Goal: Information Seeking & Learning: Check status

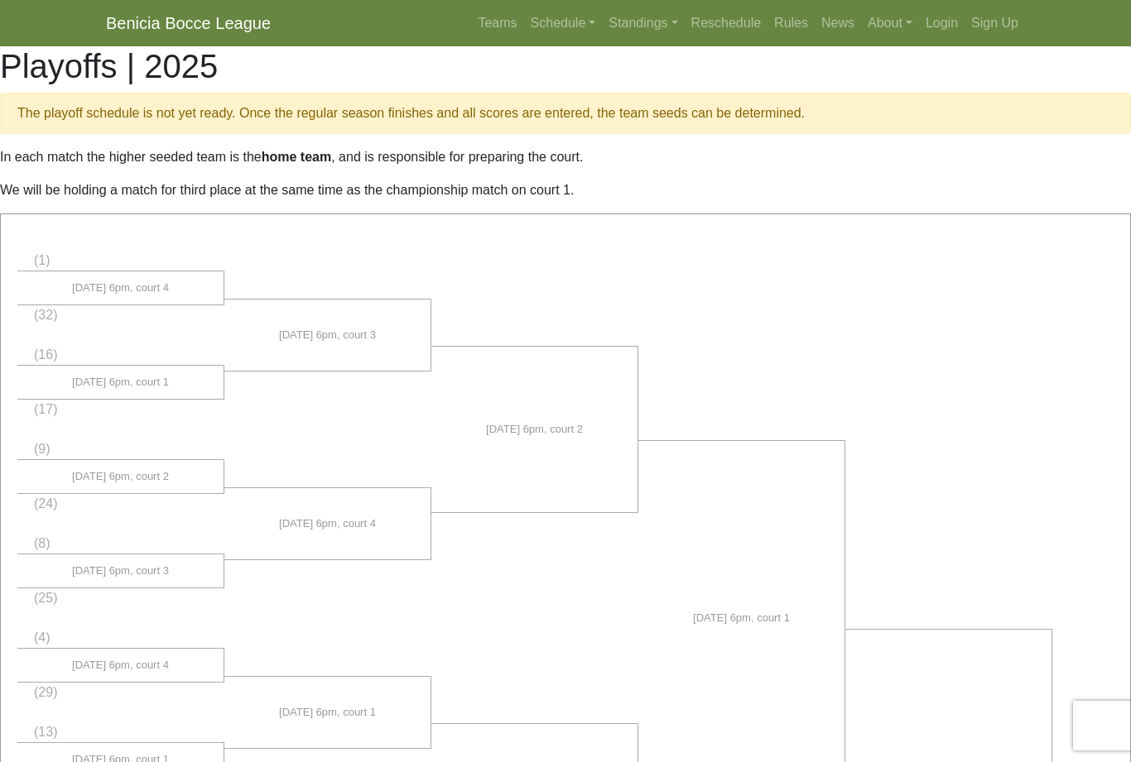
click at [626, 26] on link "Standings" at bounding box center [643, 23] width 82 height 33
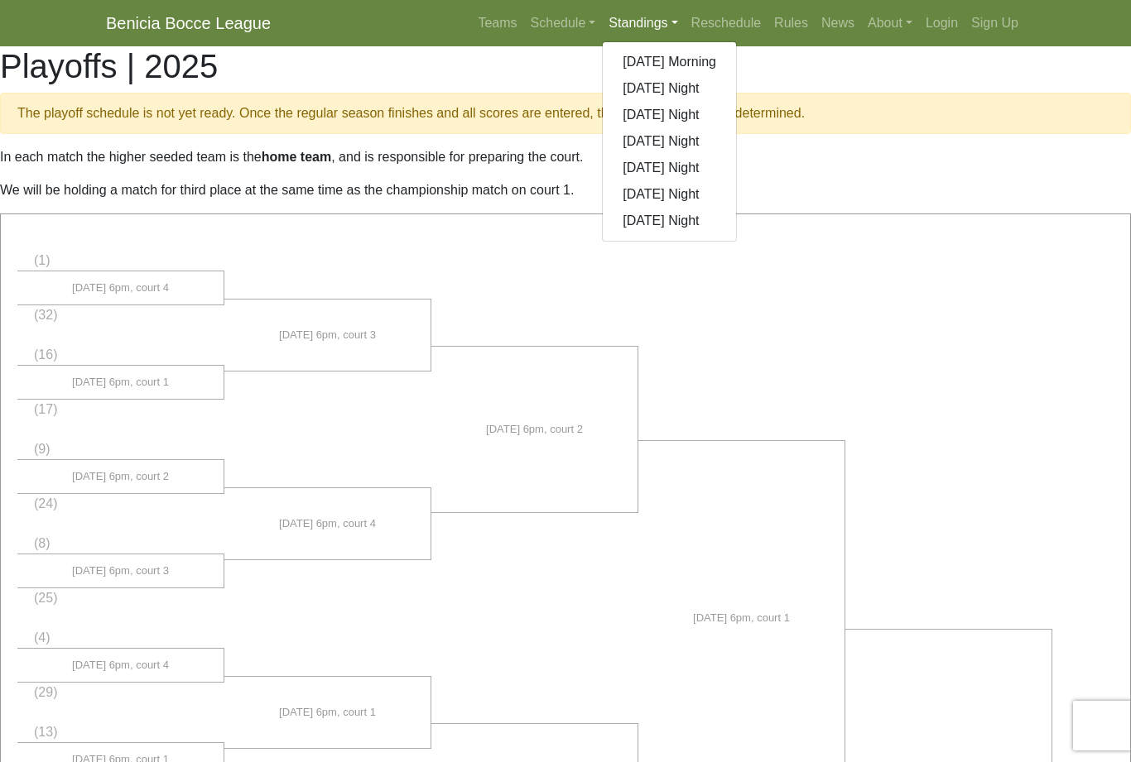
click at [705, 62] on link "[DATE] Morning" at bounding box center [669, 62] width 133 height 26
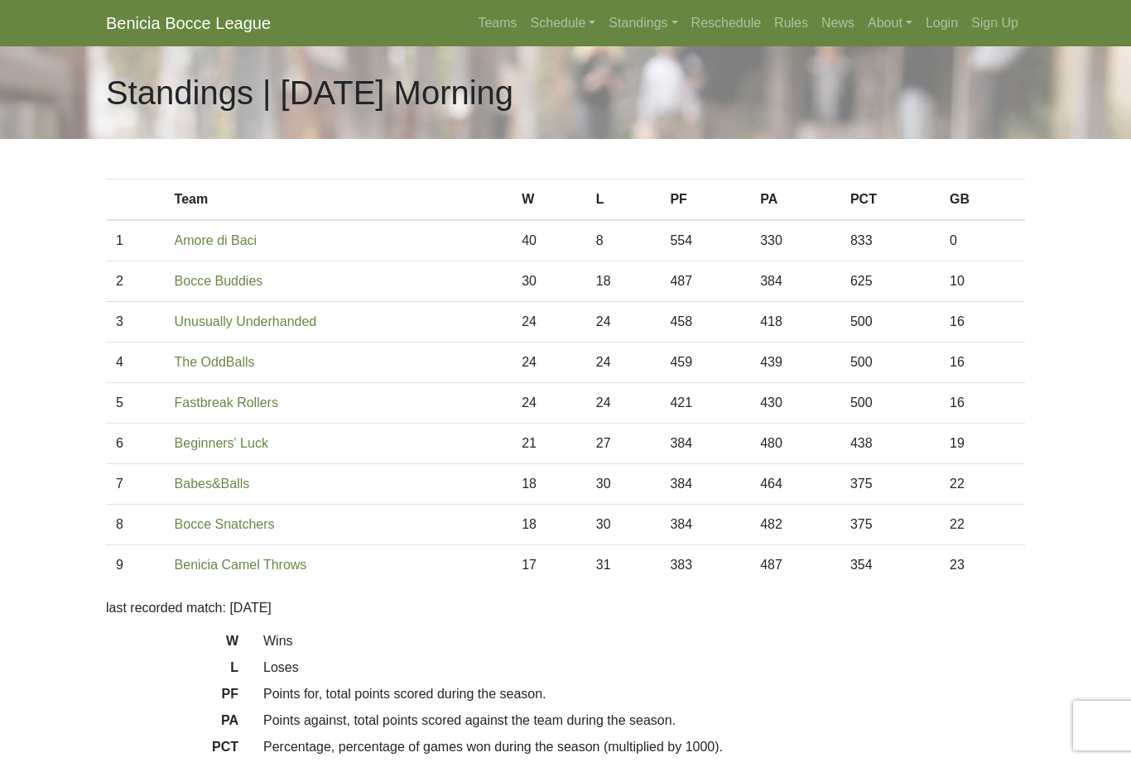
click at [635, 28] on link "Standings" at bounding box center [643, 23] width 82 height 33
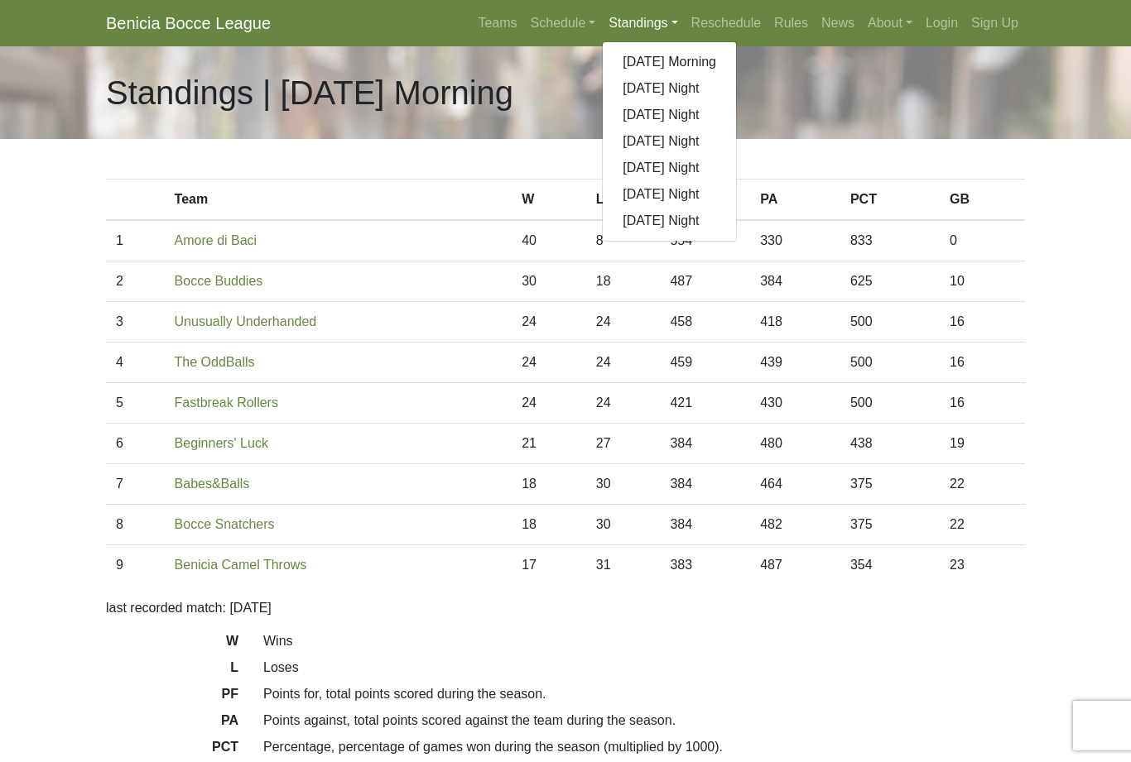
click at [693, 84] on link "[DATE] Night" at bounding box center [669, 88] width 133 height 26
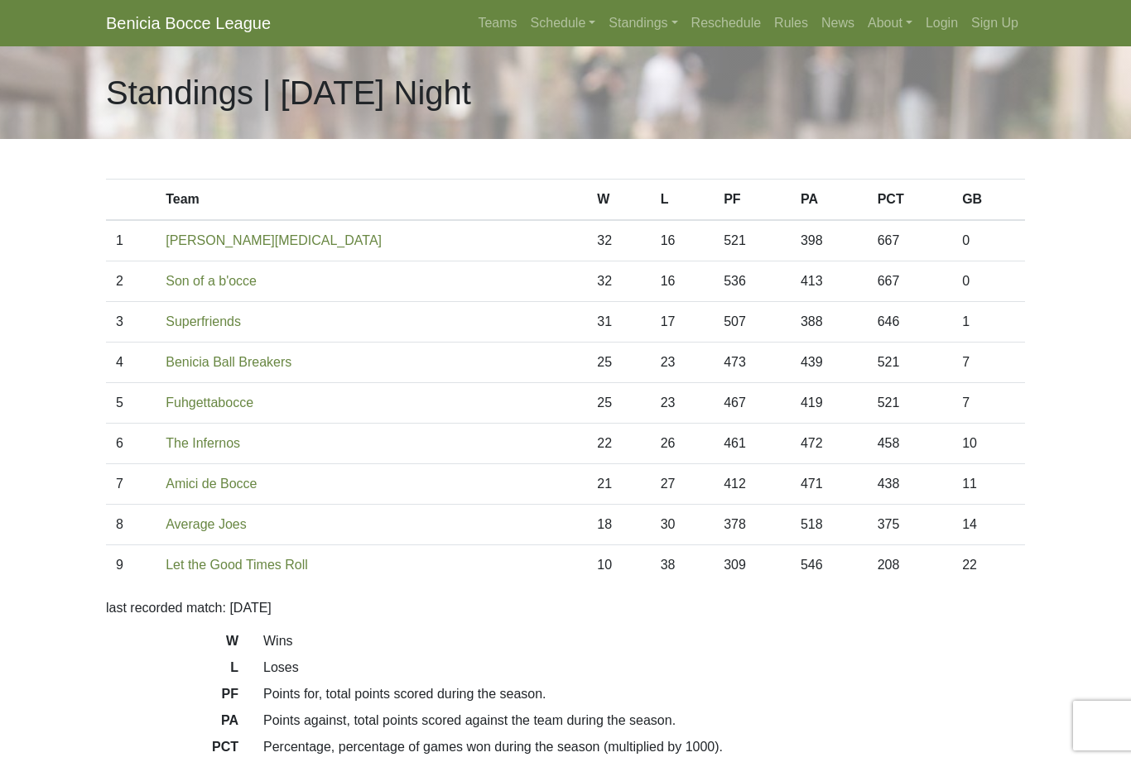
click at [636, 24] on link "Standings" at bounding box center [643, 23] width 82 height 33
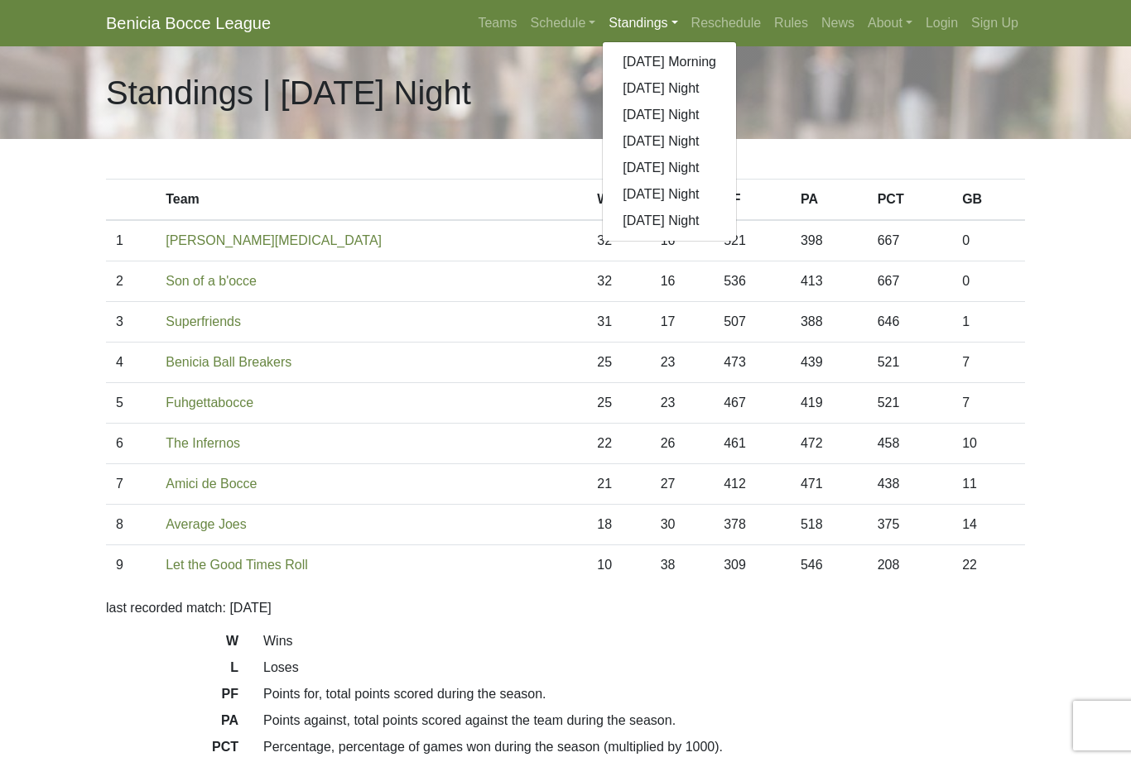
click at [697, 118] on link "[DATE] Night" at bounding box center [669, 115] width 133 height 26
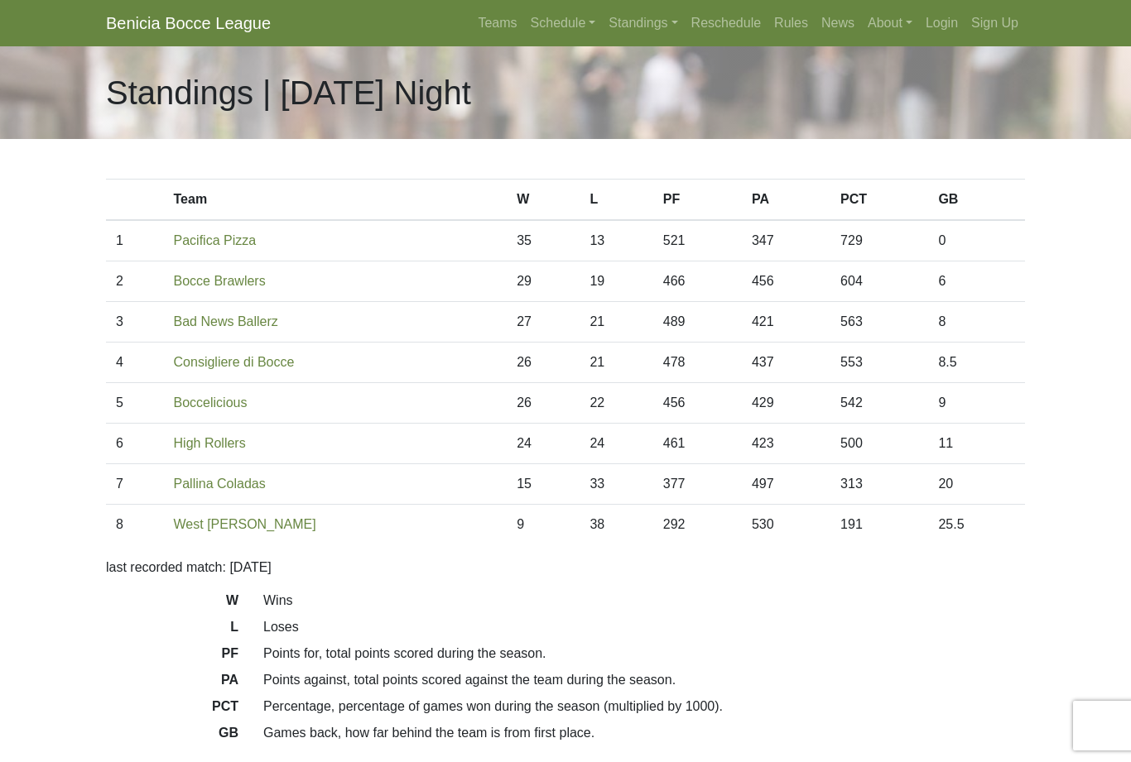
click at [621, 27] on link "Standings" at bounding box center [643, 23] width 82 height 33
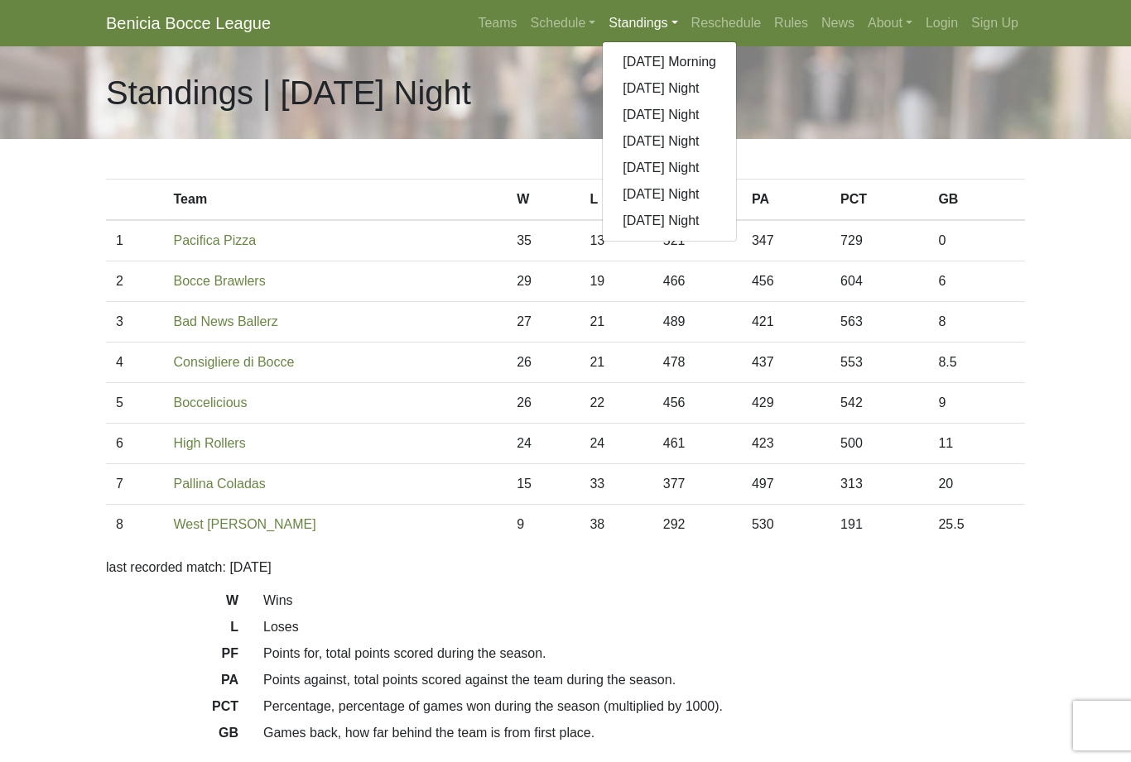
click at [690, 144] on link "[DATE] Night" at bounding box center [669, 141] width 133 height 26
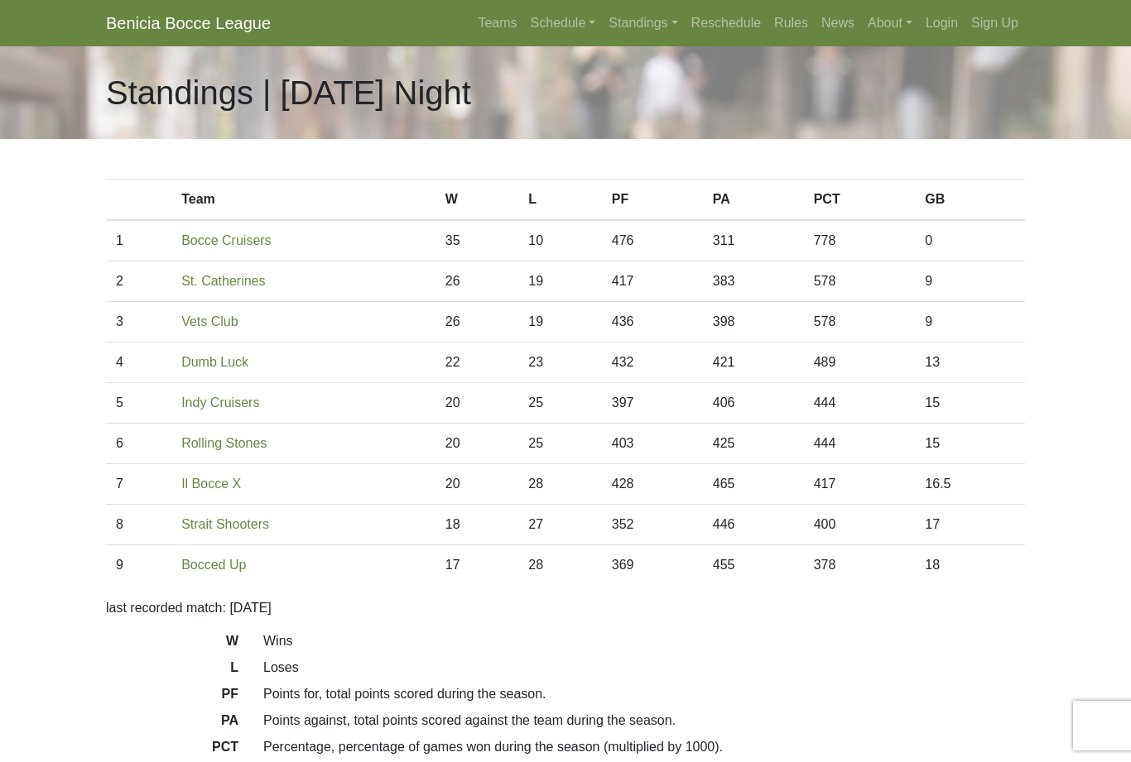
click at [627, 30] on link "Standings" at bounding box center [643, 23] width 82 height 33
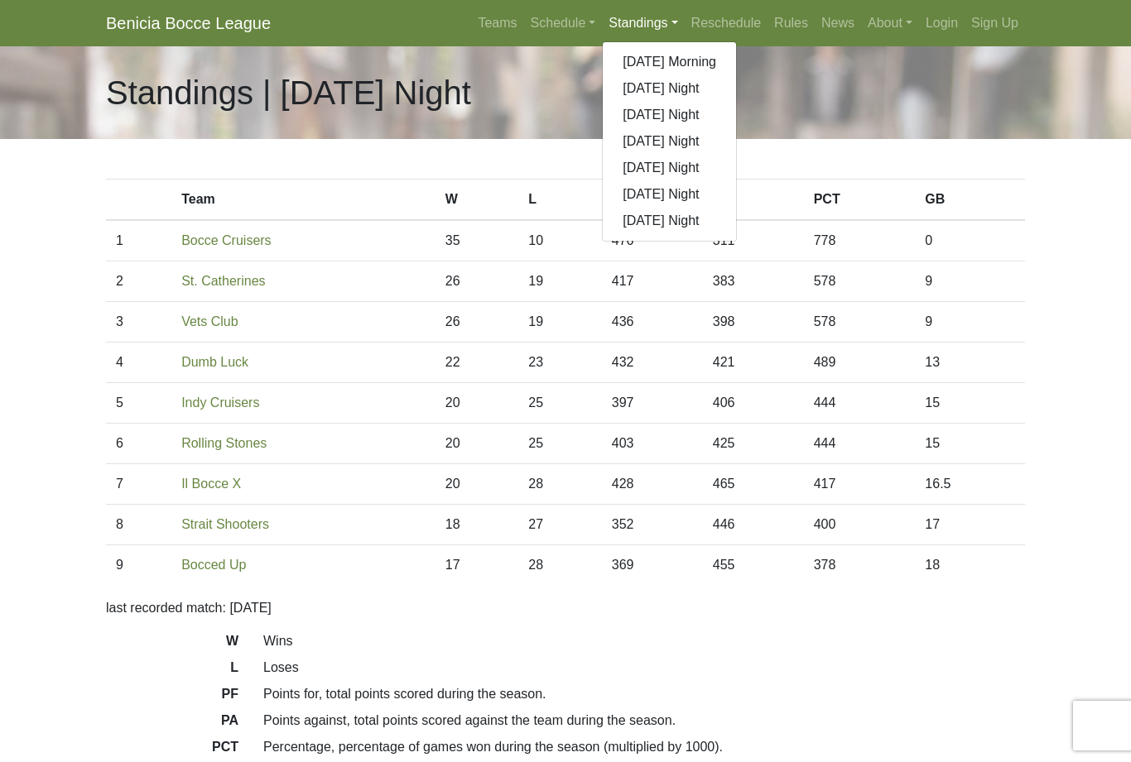
click at [717, 163] on link "[DATE] Night" at bounding box center [669, 168] width 133 height 26
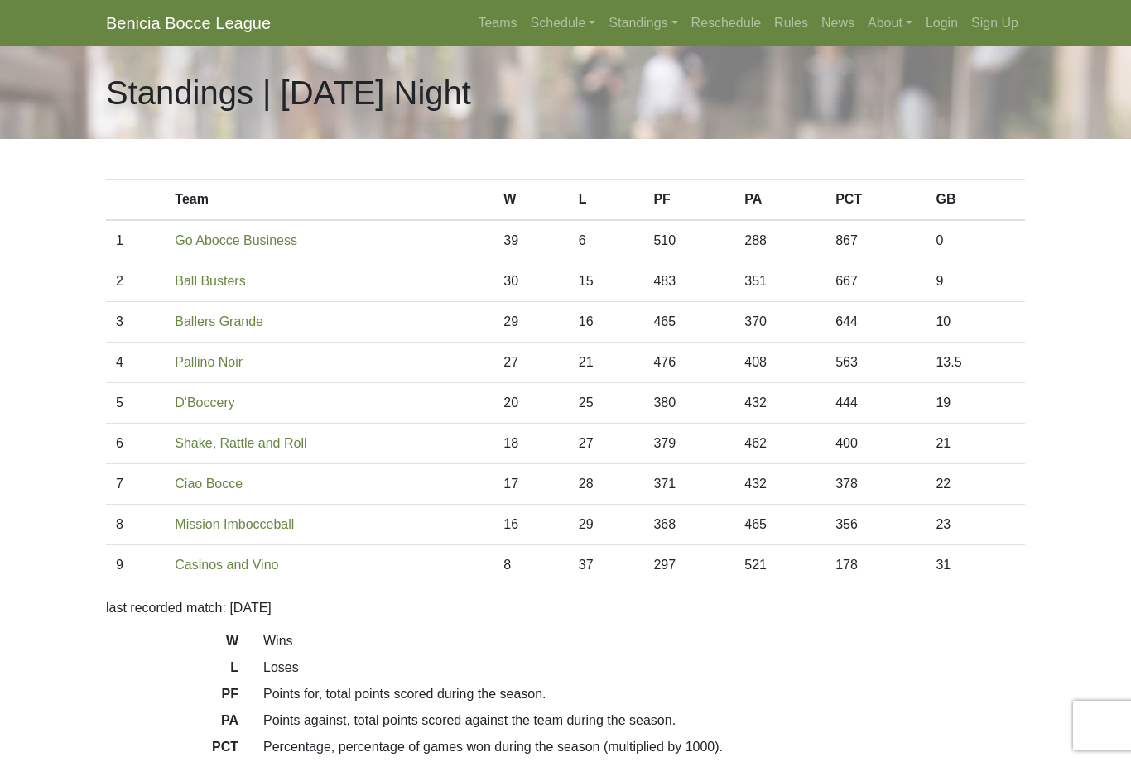
click at [628, 28] on link "Standings" at bounding box center [643, 23] width 82 height 33
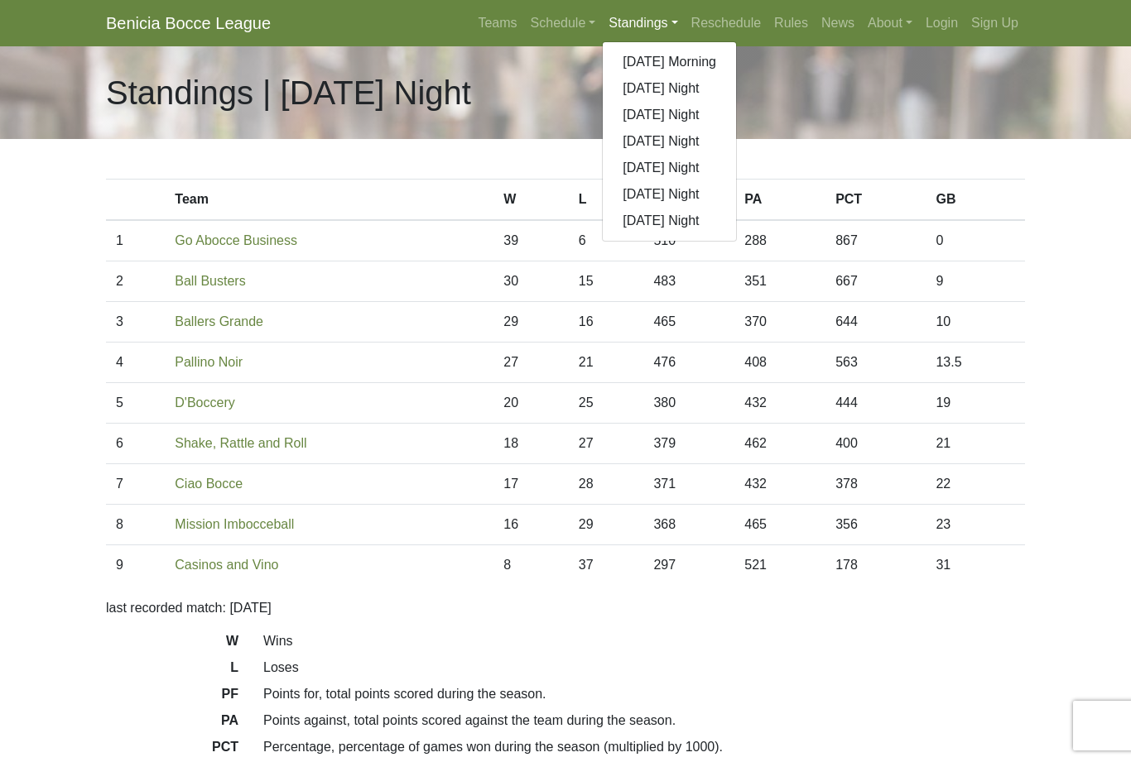
click at [708, 193] on link "[DATE] Night" at bounding box center [669, 194] width 133 height 26
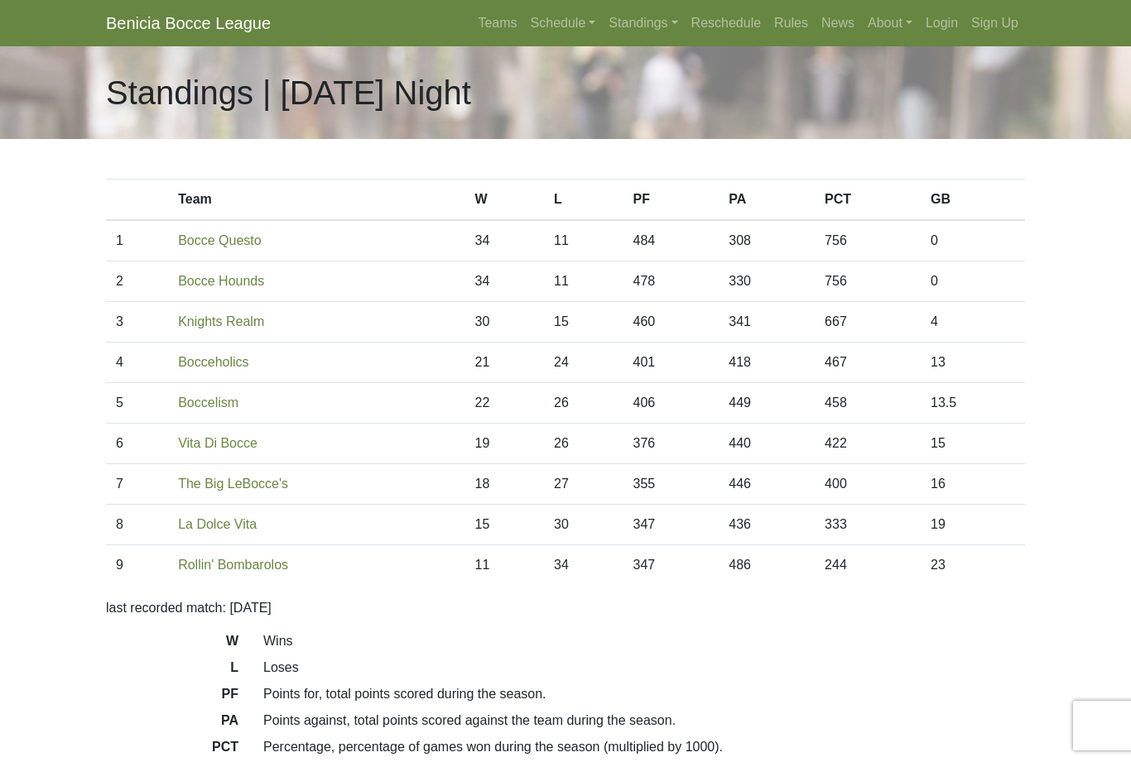
click at [635, 24] on link "Standings" at bounding box center [643, 23] width 82 height 33
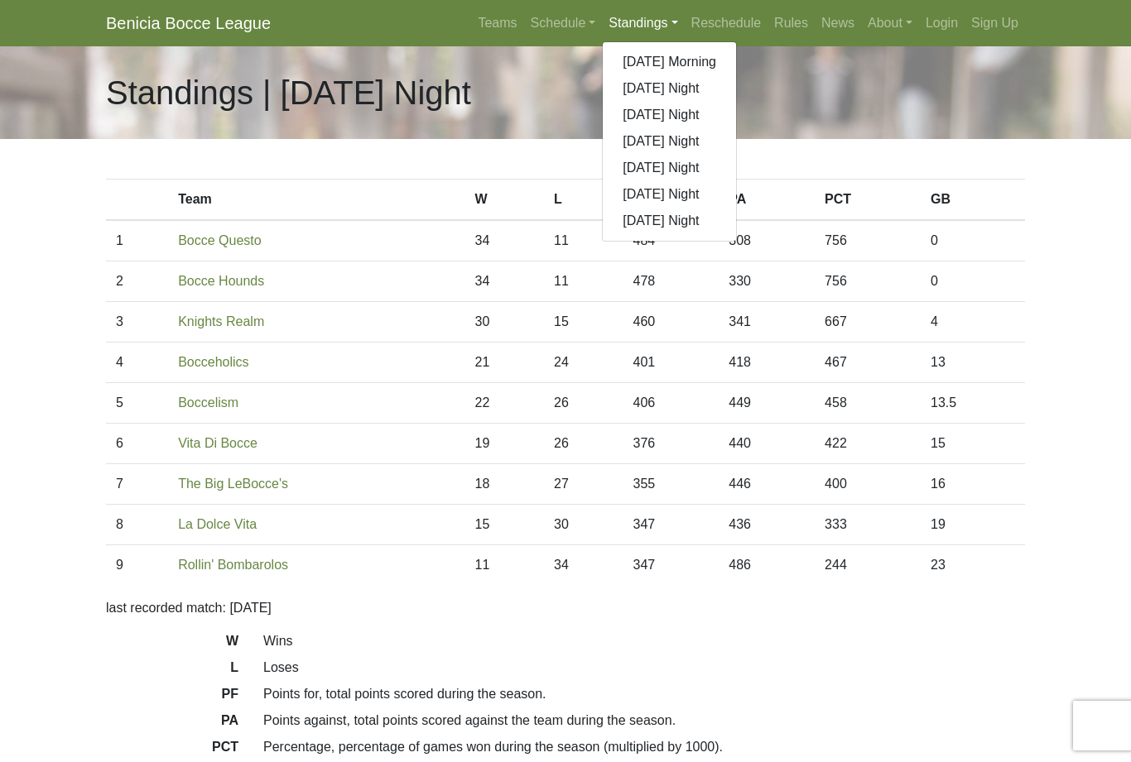
click at [680, 224] on link "[DATE] Night" at bounding box center [669, 221] width 133 height 26
